Goal: Task Accomplishment & Management: Manage account settings

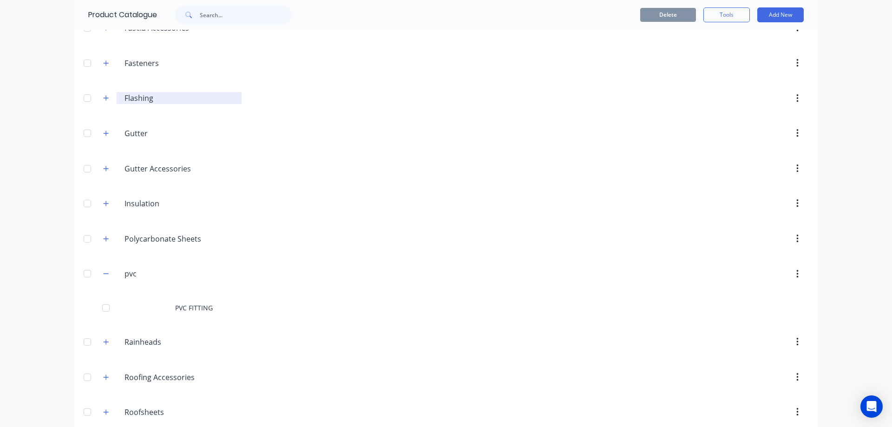
scroll to position [279, 0]
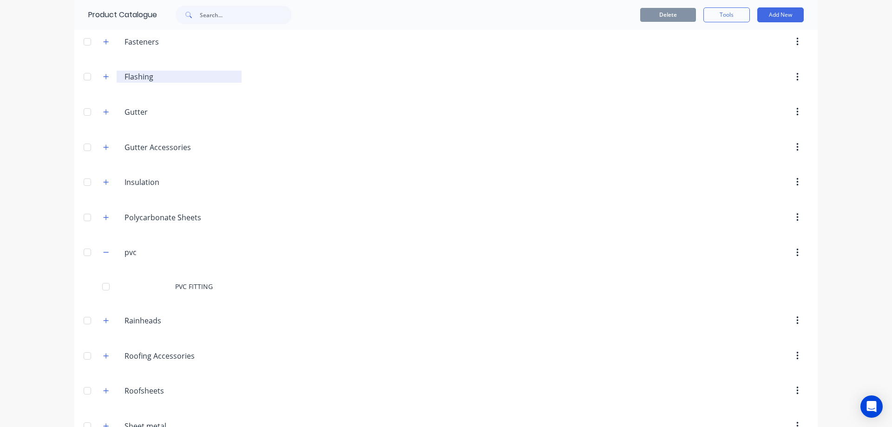
click at [217, 296] on div "PVC FITTING" at bounding box center [445, 286] width 743 height 33
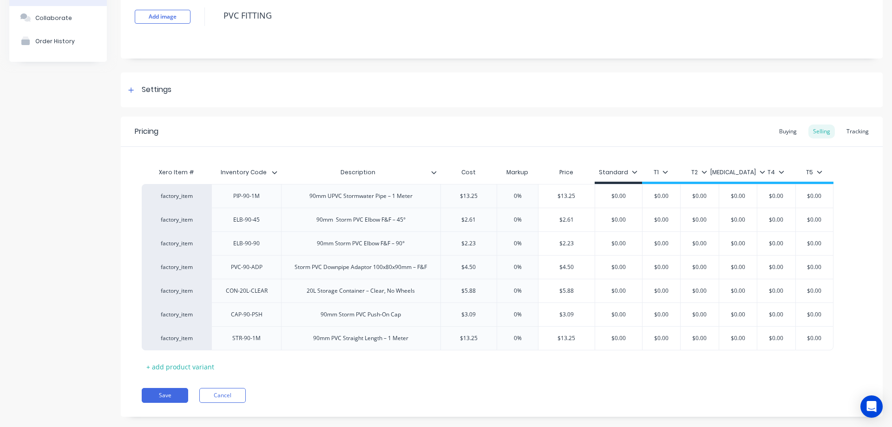
scroll to position [80, 0]
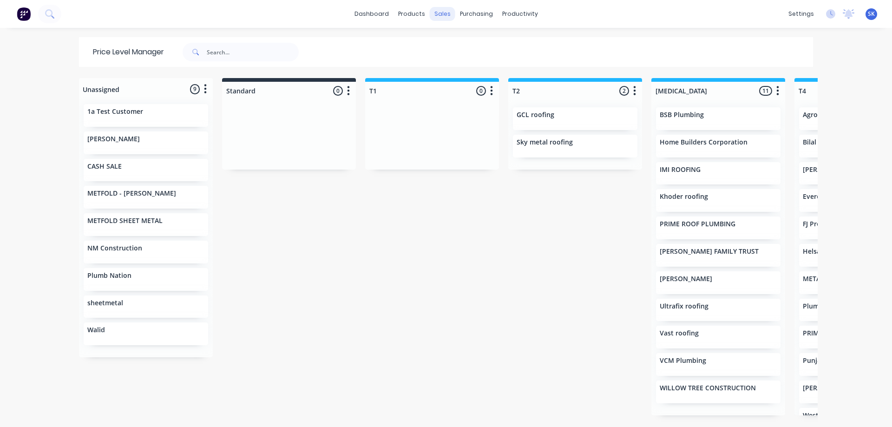
scroll to position [0, 250]
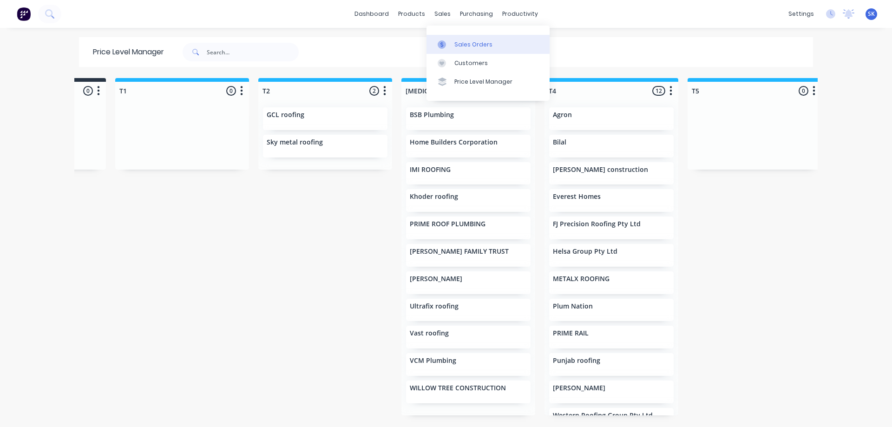
click at [456, 42] on div "Sales Orders" at bounding box center [473, 44] width 38 height 8
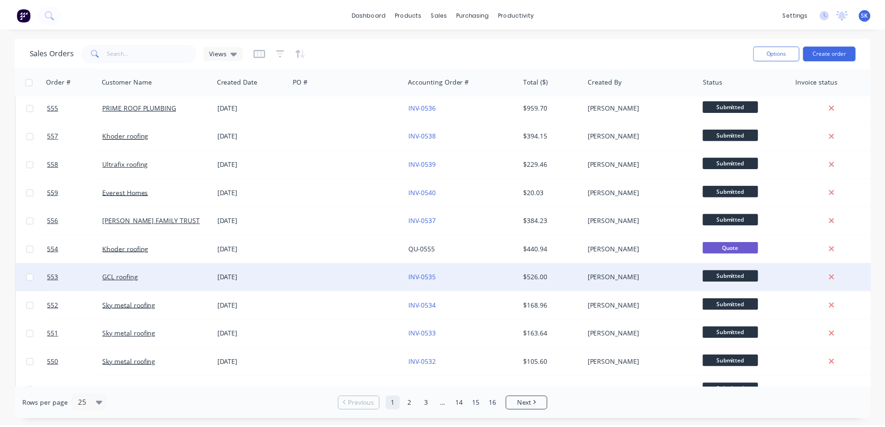
scroll to position [325, 0]
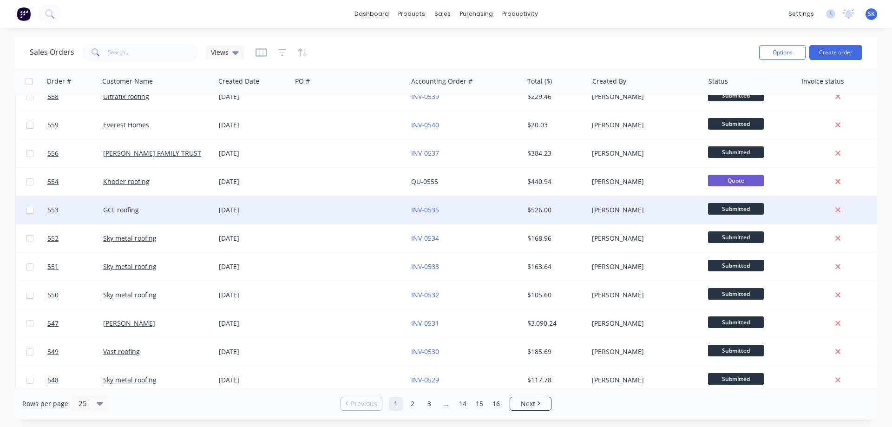
click at [382, 215] on div at bounding box center [350, 210] width 116 height 28
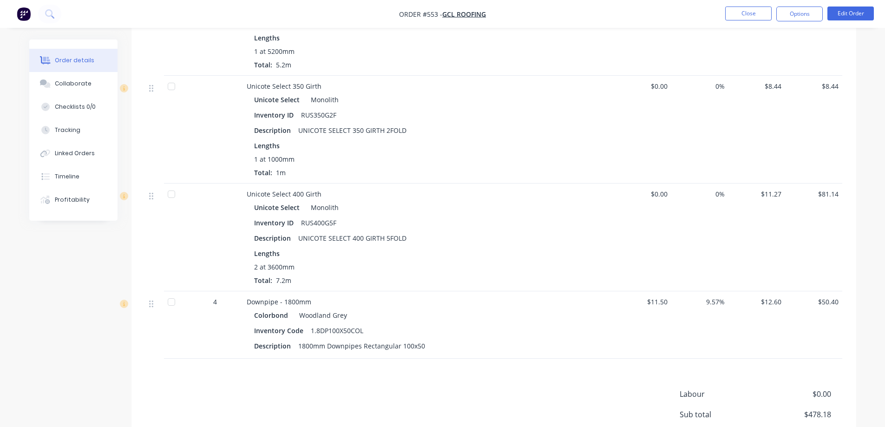
scroll to position [966, 0]
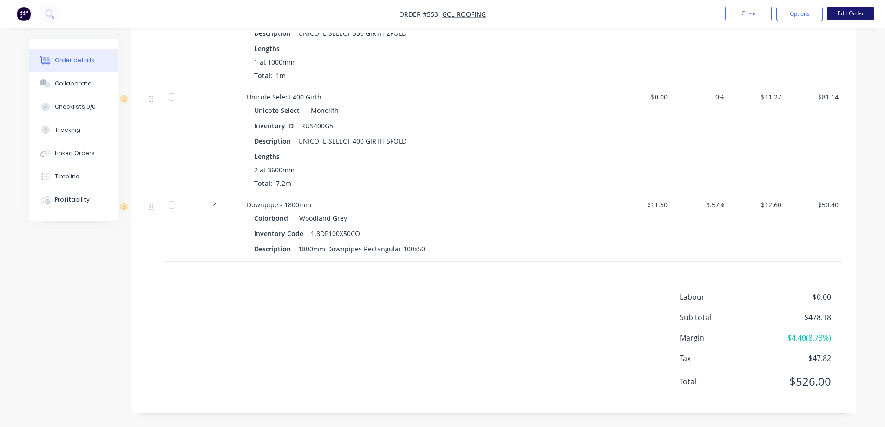
click at [855, 15] on button "Edit Order" at bounding box center [850, 14] width 46 height 14
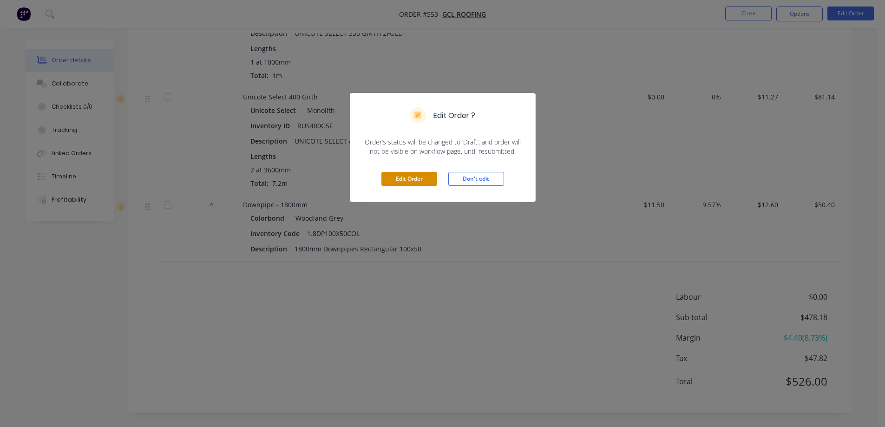
click at [409, 178] on button "Edit Order" at bounding box center [409, 179] width 56 height 14
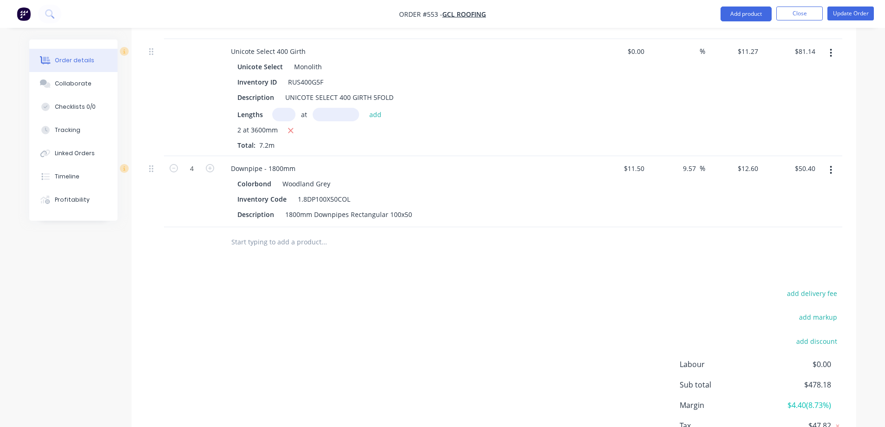
scroll to position [1182, 0]
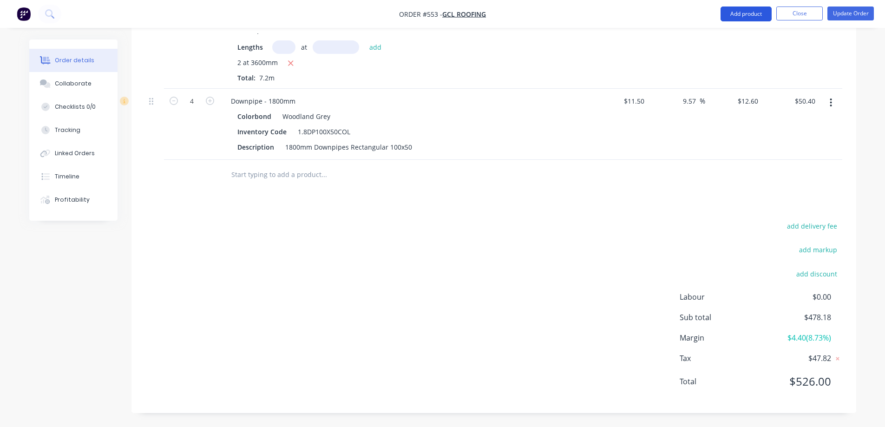
click at [729, 14] on button "Add product" at bounding box center [745, 14] width 51 height 15
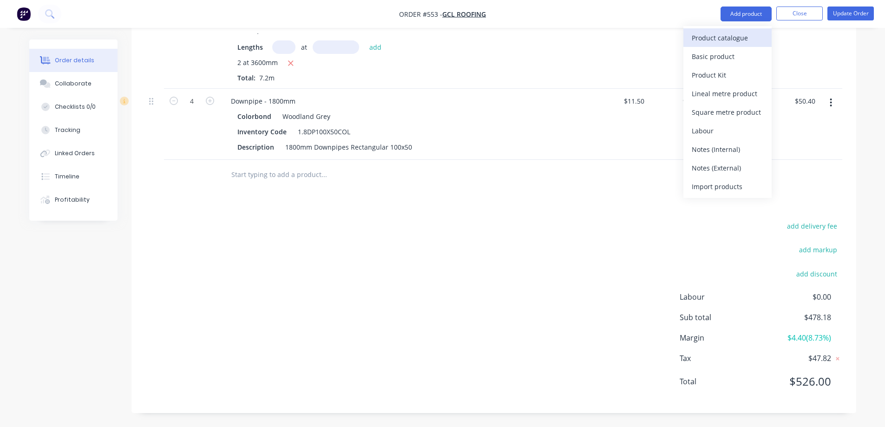
click at [710, 33] on div "Product catalogue" at bounding box center [728, 37] width 72 height 13
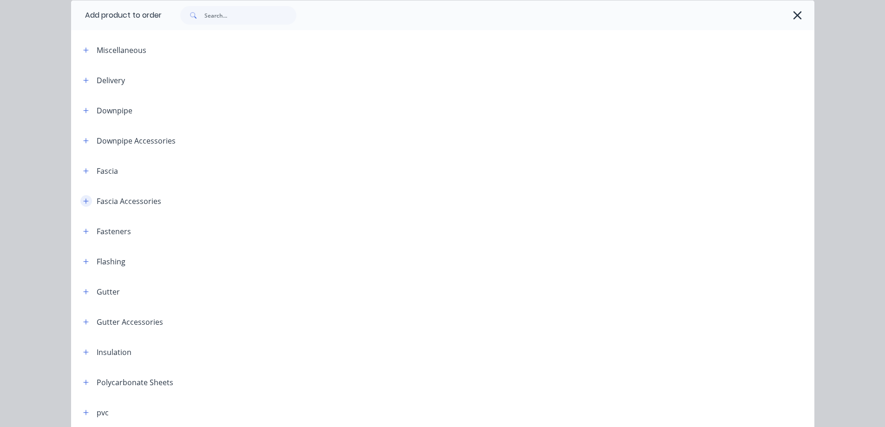
scroll to position [93, 0]
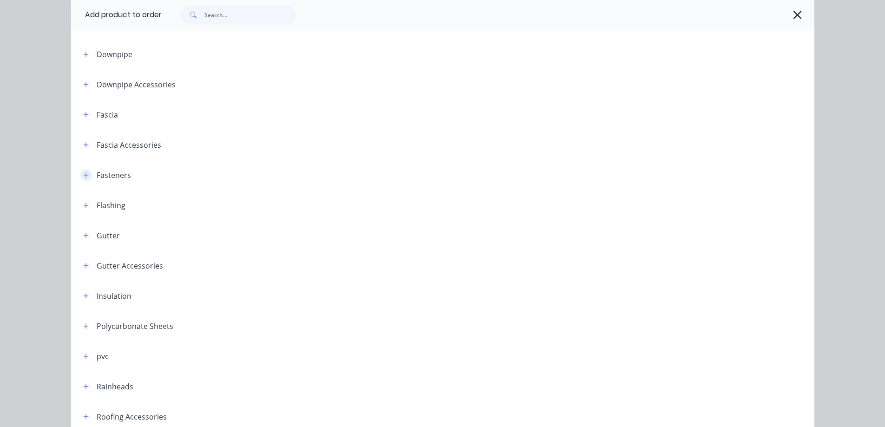
click at [81, 178] on button "button" at bounding box center [86, 175] width 12 height 12
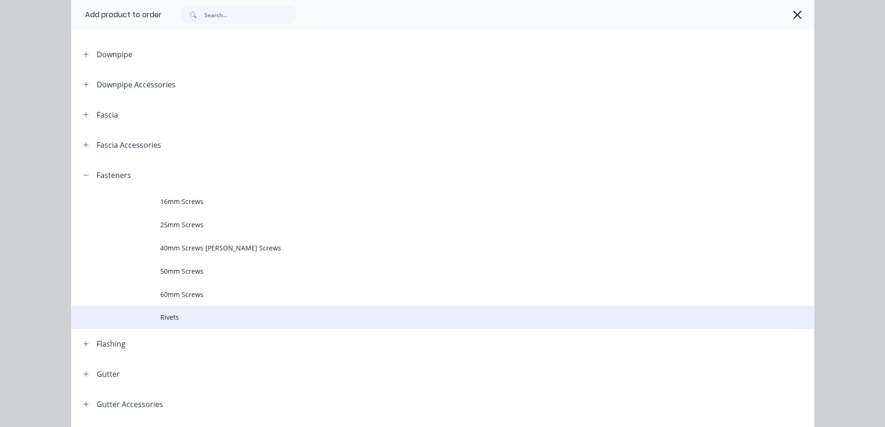
click at [173, 307] on td "Rivets" at bounding box center [487, 317] width 654 height 23
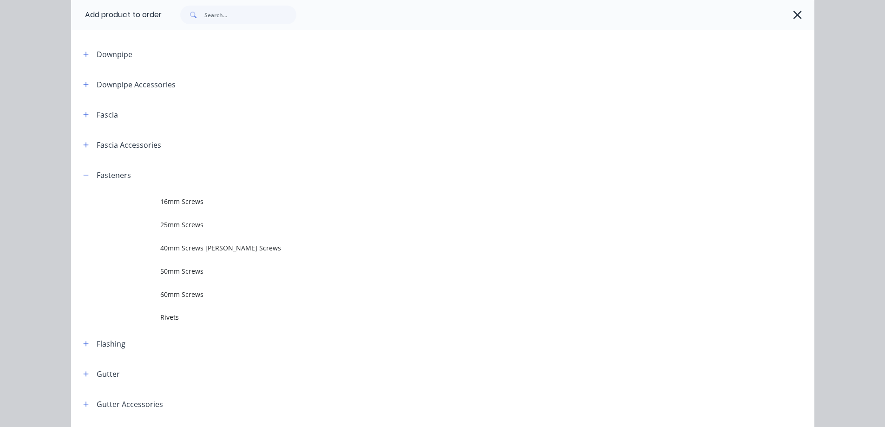
scroll to position [0, 0]
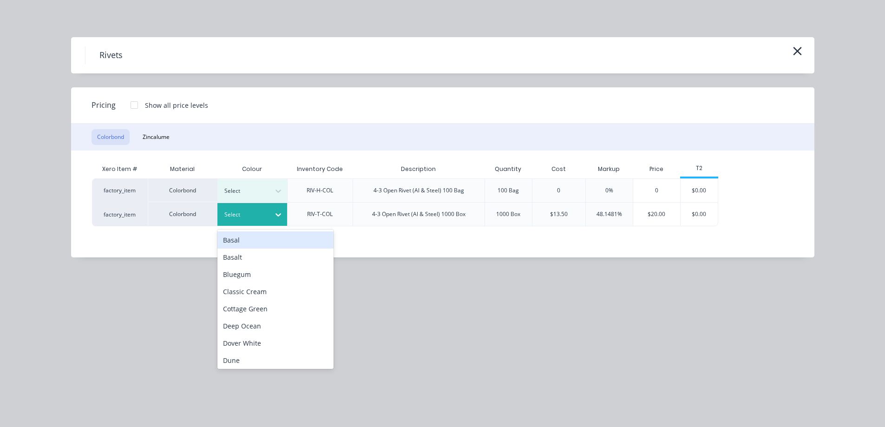
click at [250, 211] on div at bounding box center [245, 214] width 42 height 10
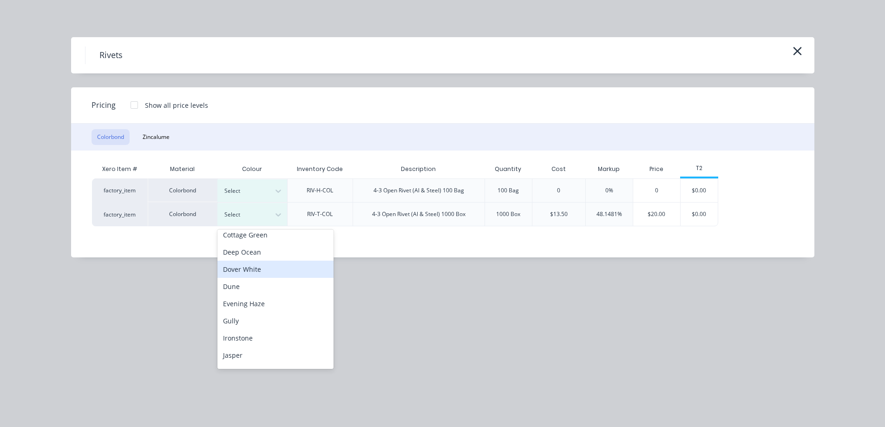
scroll to position [139, 0]
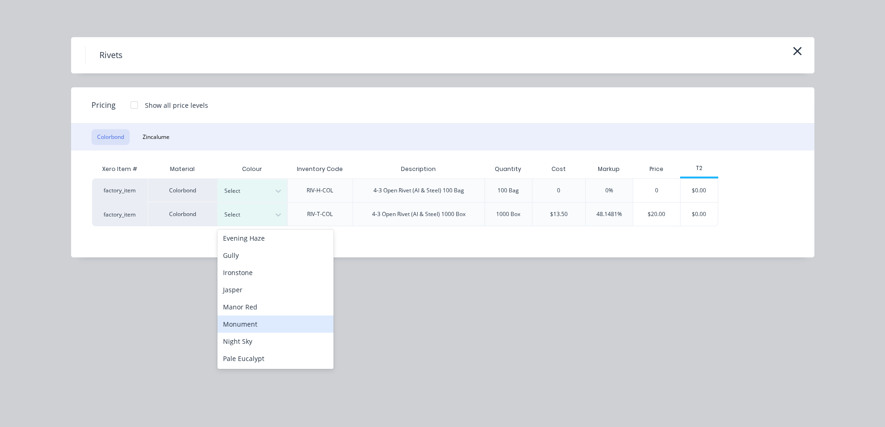
click at [254, 318] on div "Monument" at bounding box center [275, 323] width 116 height 17
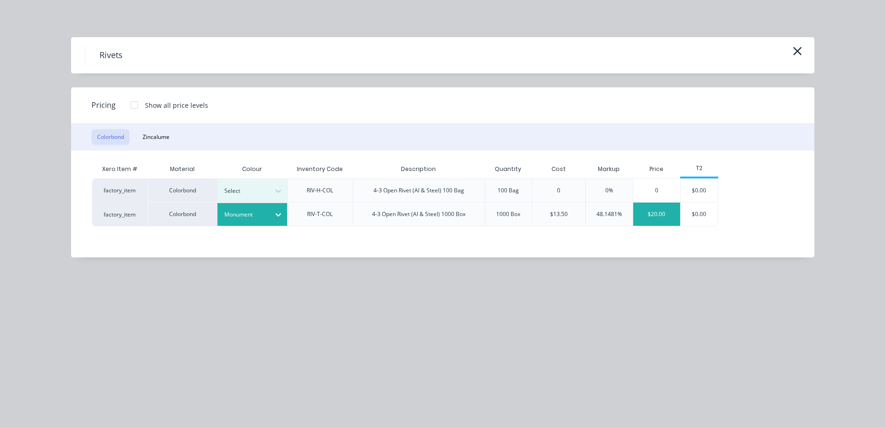
click at [655, 222] on div "$20.00" at bounding box center [656, 213] width 47 height 23
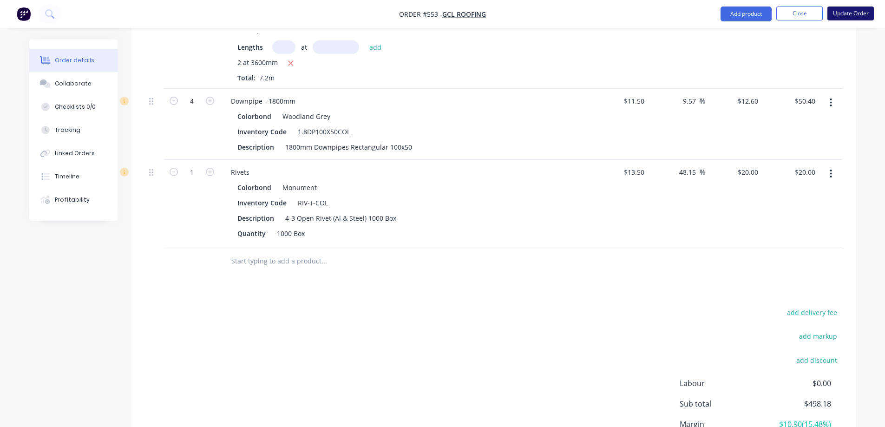
click at [846, 10] on button "Update Order" at bounding box center [850, 14] width 46 height 14
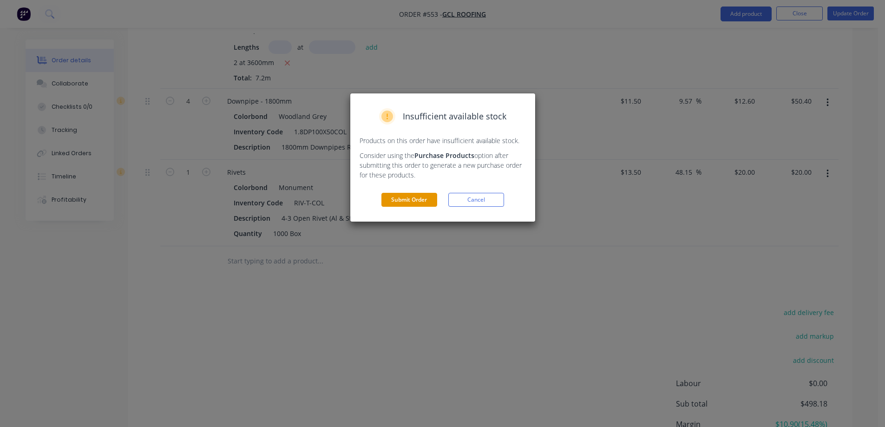
click at [415, 196] on button "Submit Order" at bounding box center [409, 200] width 56 height 14
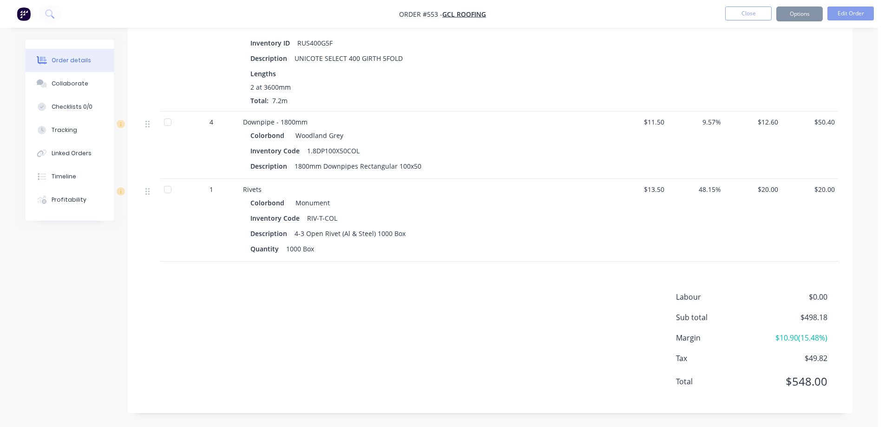
scroll to position [1048, 0]
click at [806, 12] on button "Options" at bounding box center [799, 14] width 46 height 15
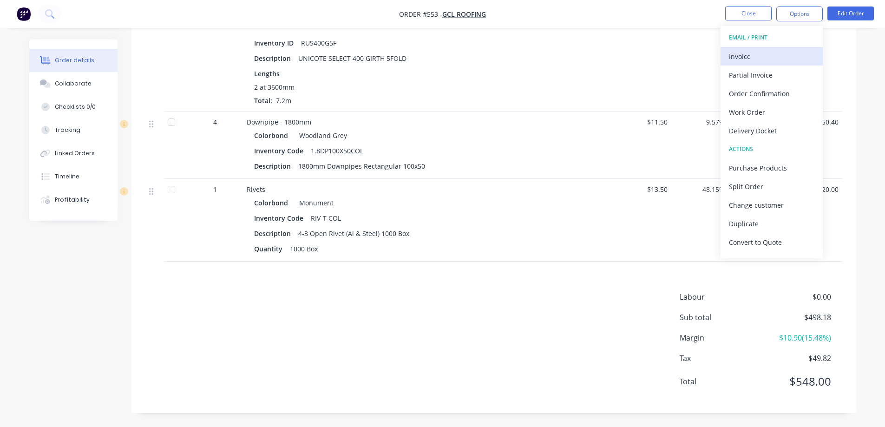
click at [770, 56] on div "Invoice" at bounding box center [771, 56] width 85 height 13
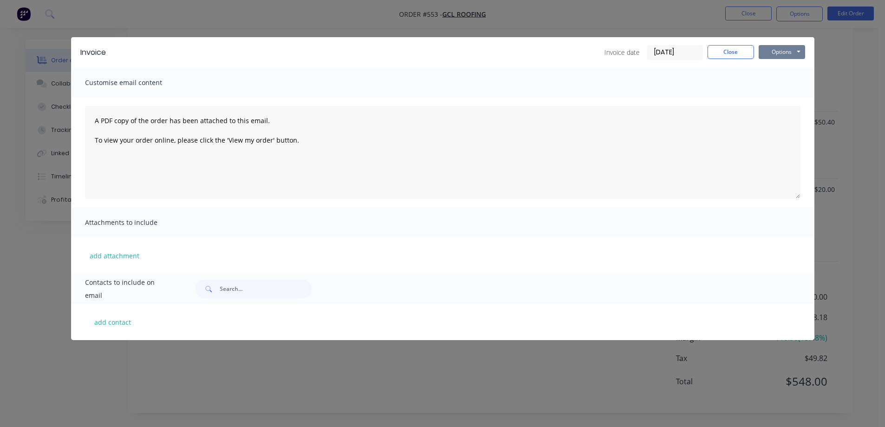
click at [775, 52] on button "Options" at bounding box center [781, 52] width 46 height 14
click at [777, 66] on button "Preview" at bounding box center [787, 68] width 59 height 15
click at [725, 55] on button "Close" at bounding box center [730, 52] width 46 height 14
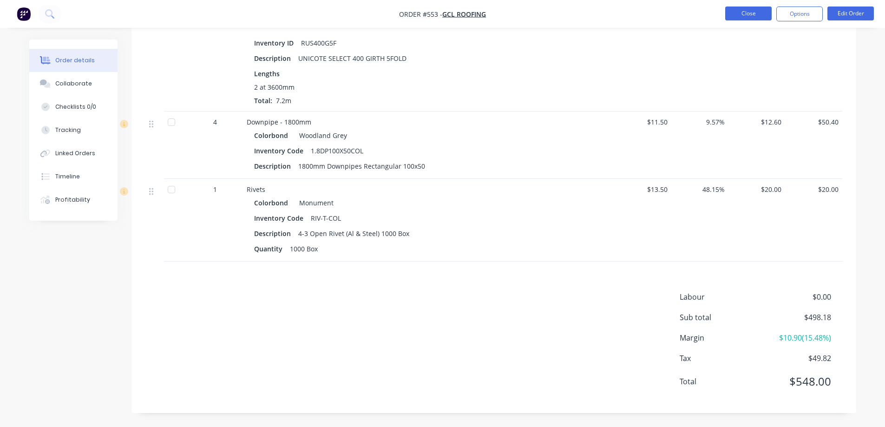
click at [740, 14] on button "Close" at bounding box center [748, 14] width 46 height 14
